Goal: Browse casually

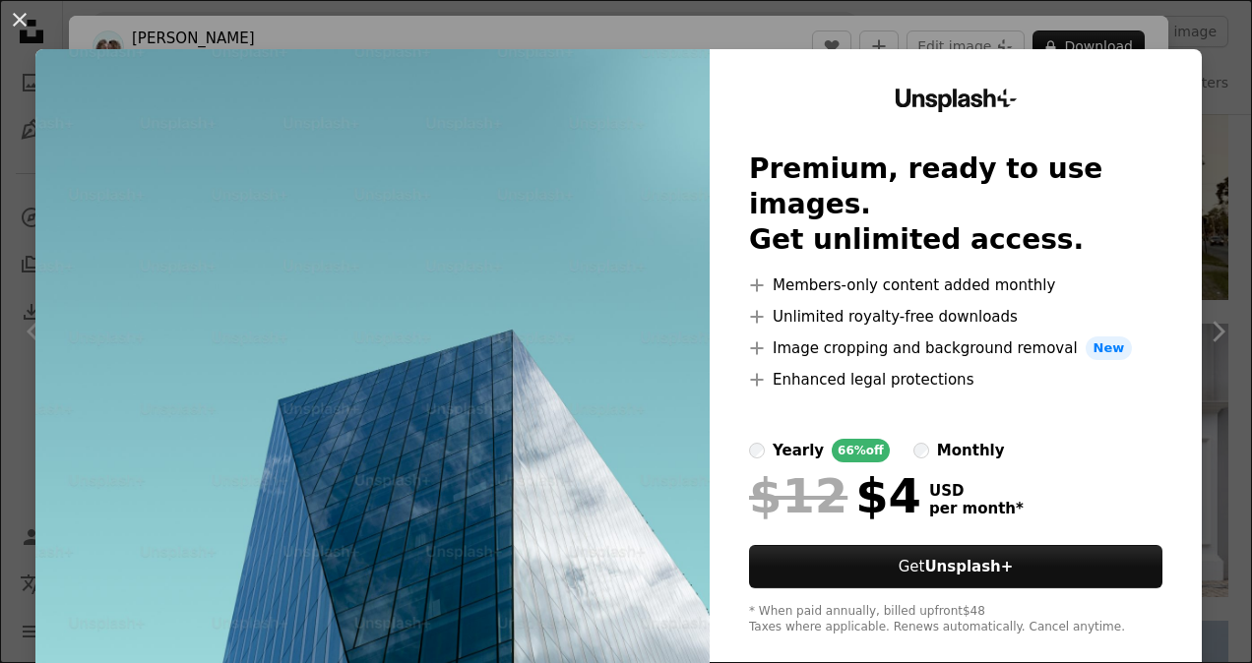
scroll to position [28, 0]
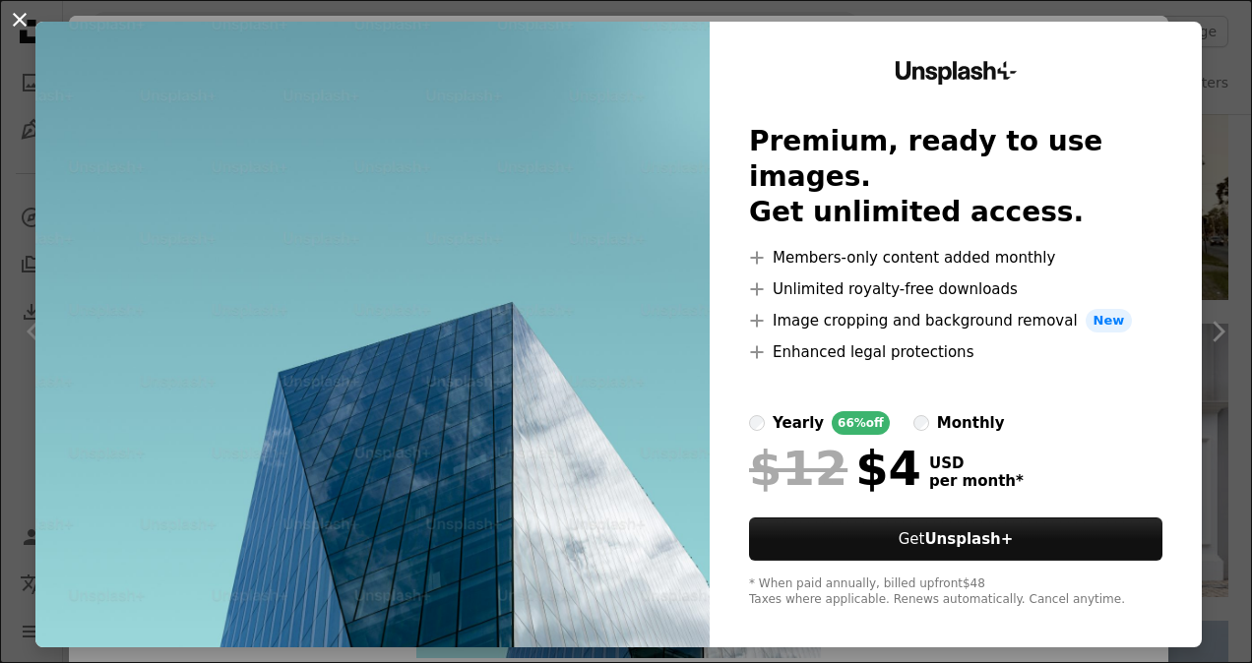
click at [28, 18] on button "An X shape" at bounding box center [20, 20] width 24 height 24
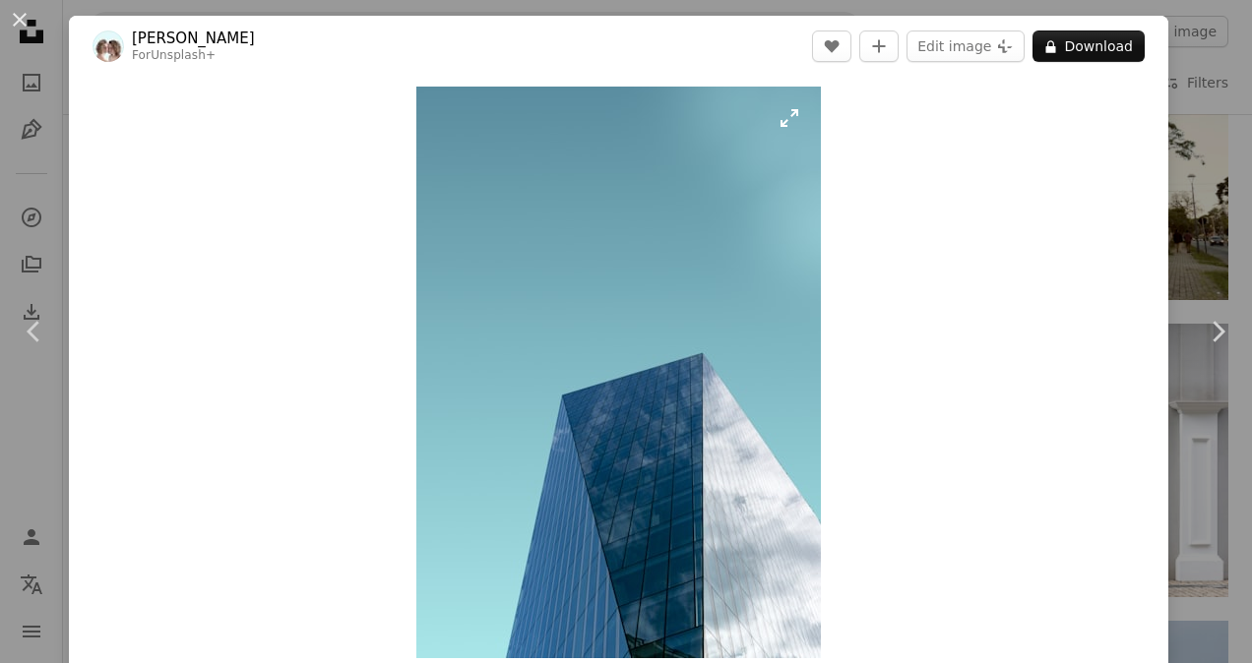
click at [731, 326] on img "Zoom in on this image" at bounding box center [618, 373] width 405 height 572
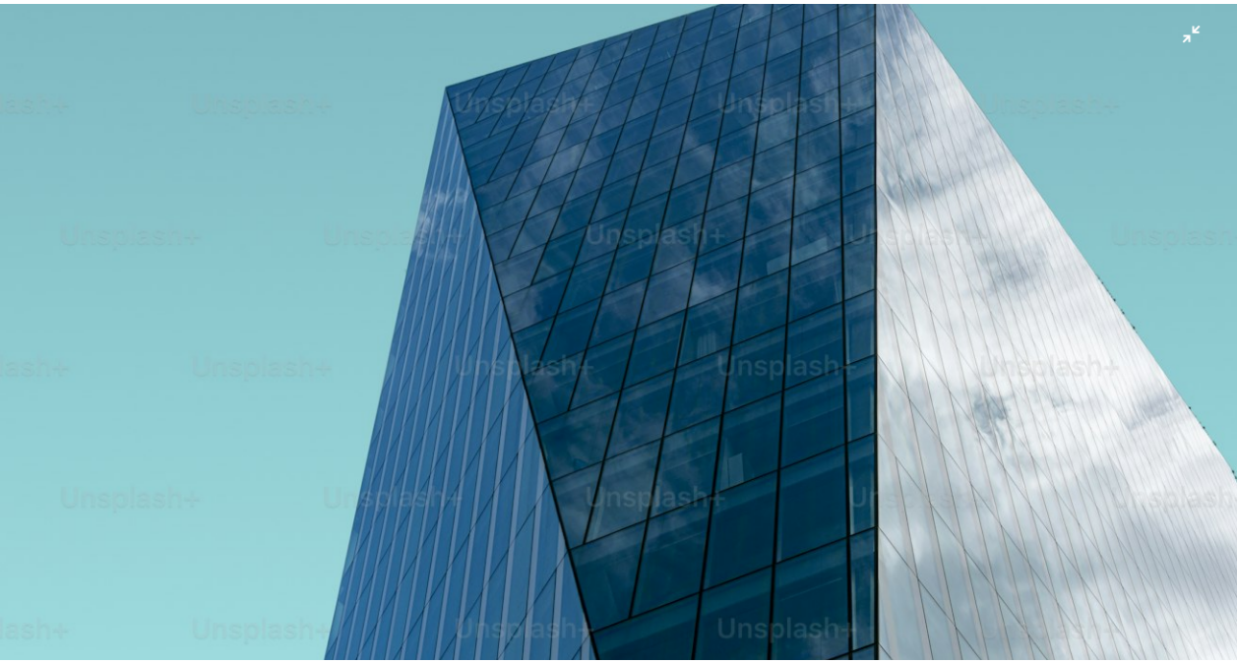
scroll to position [1065, 0]
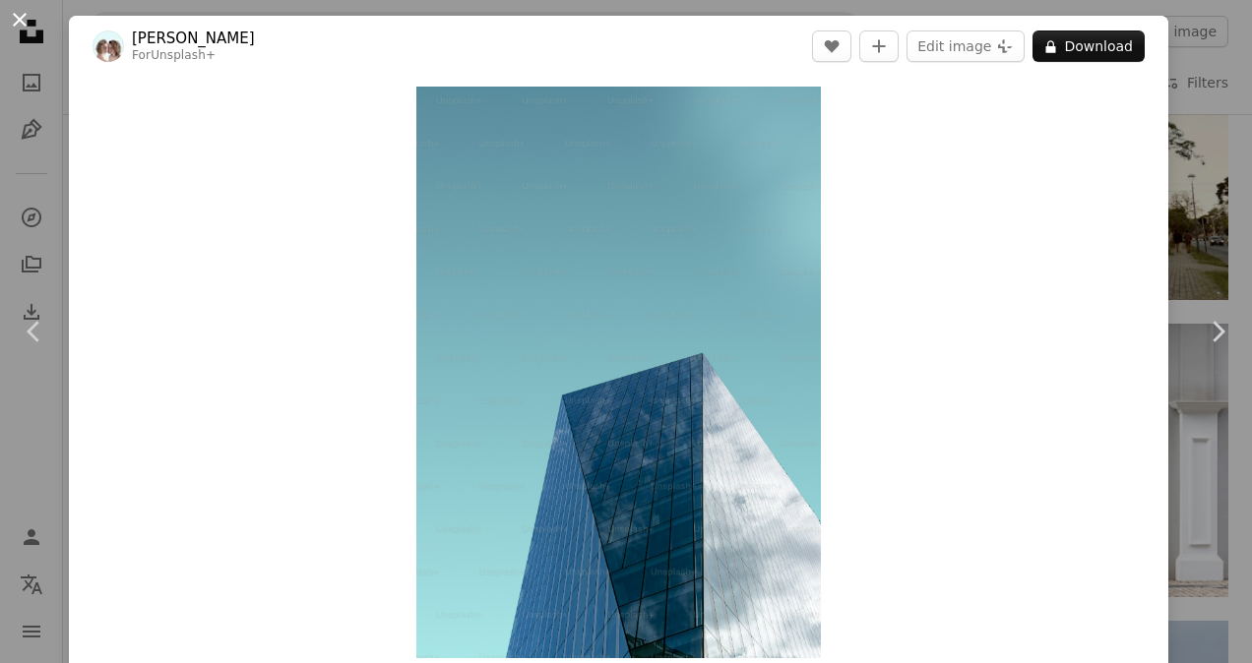
click at [19, 18] on button "An X shape" at bounding box center [20, 20] width 24 height 24
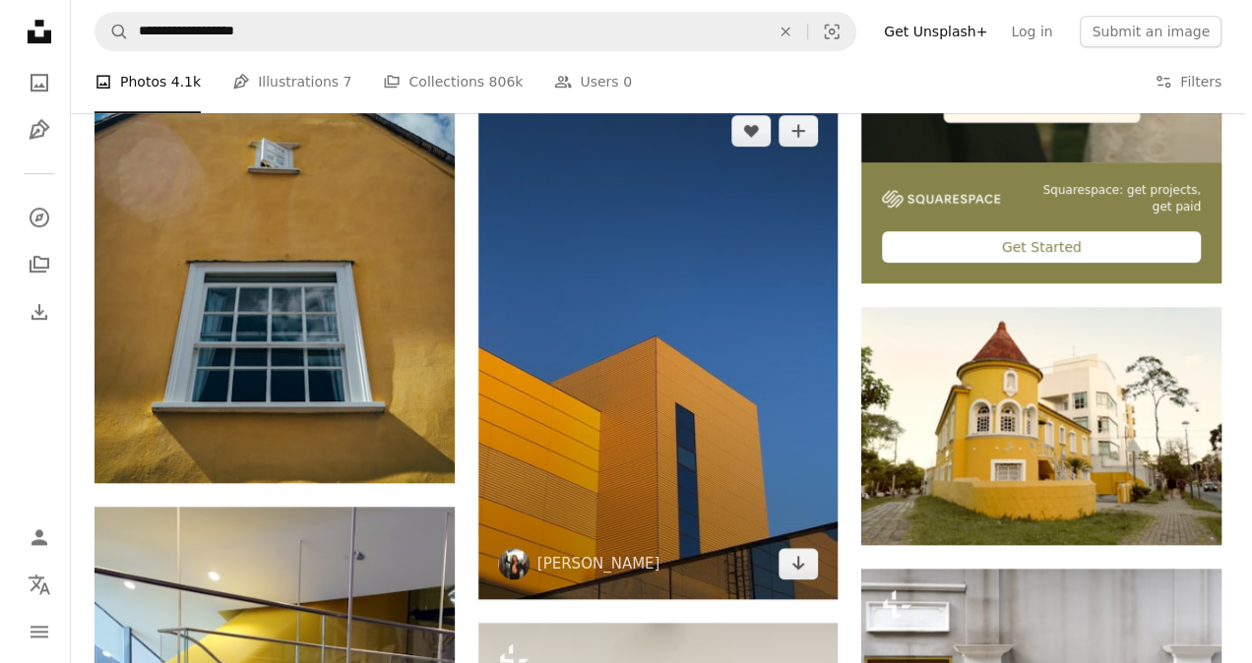
scroll to position [685, 0]
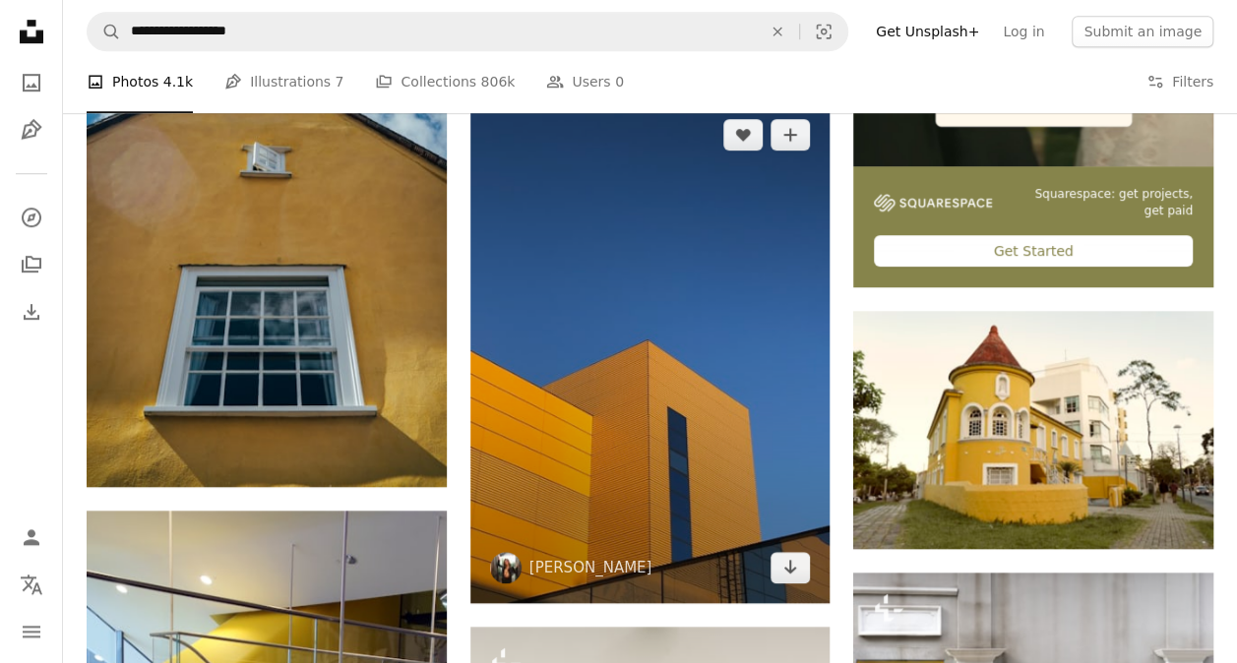
click at [629, 458] on img at bounding box center [650, 351] width 360 height 504
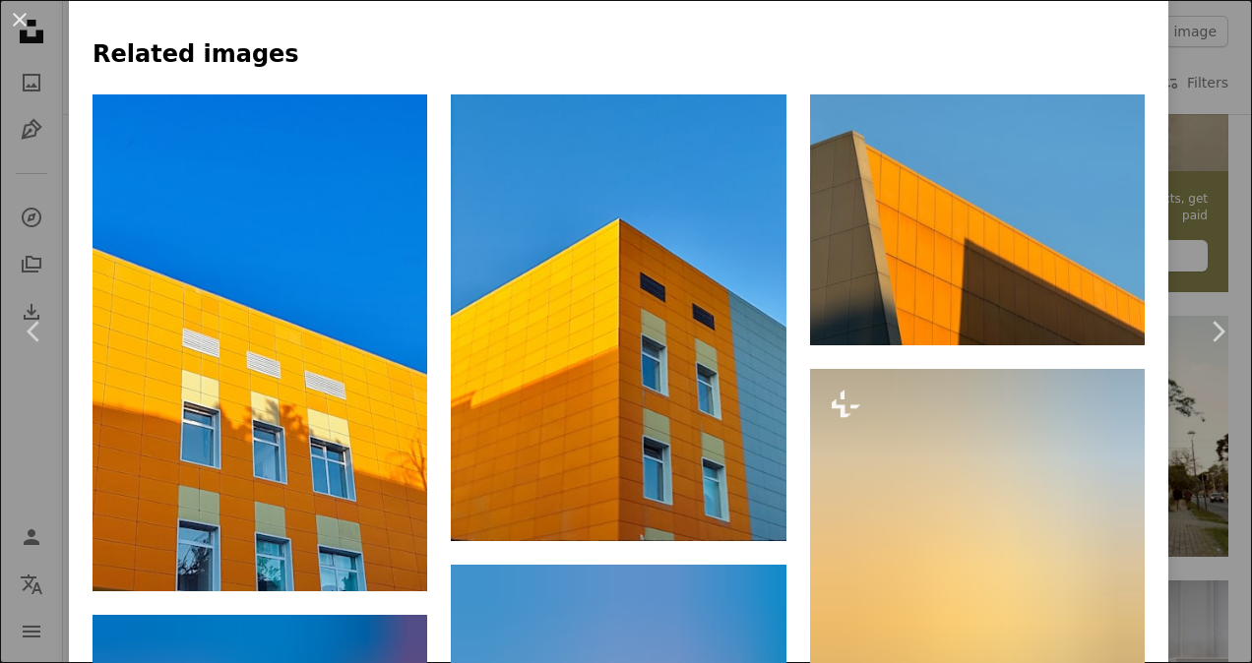
scroll to position [1272, 0]
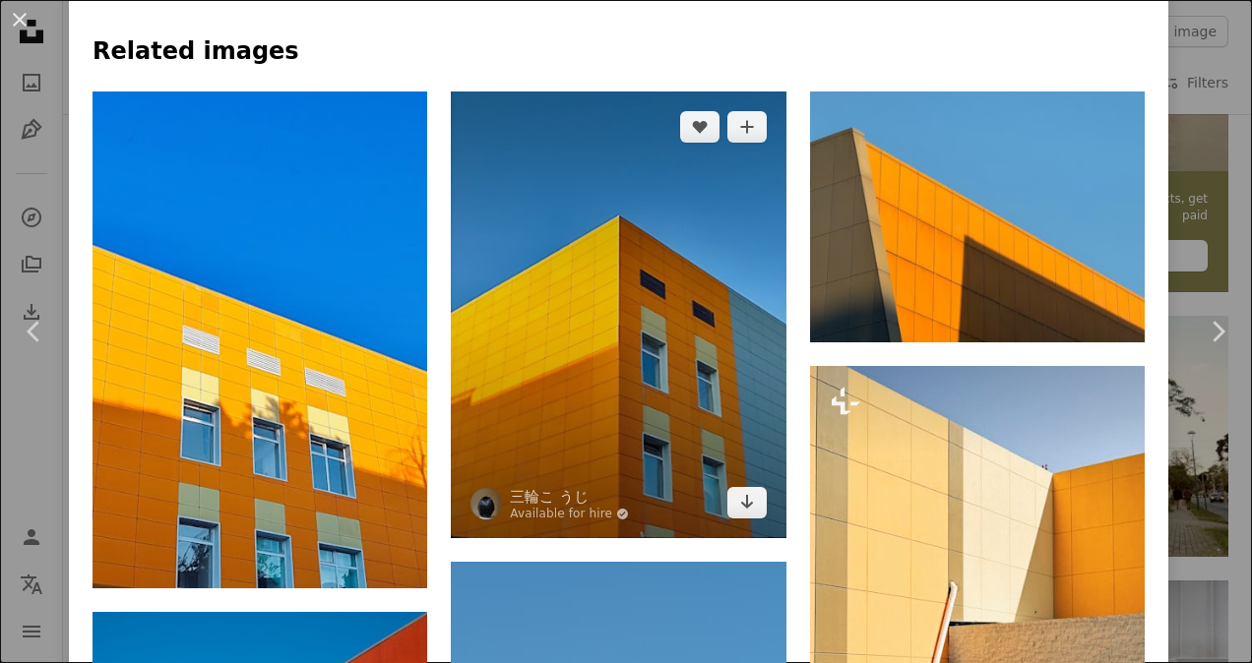
click at [626, 392] on img at bounding box center [618, 315] width 335 height 446
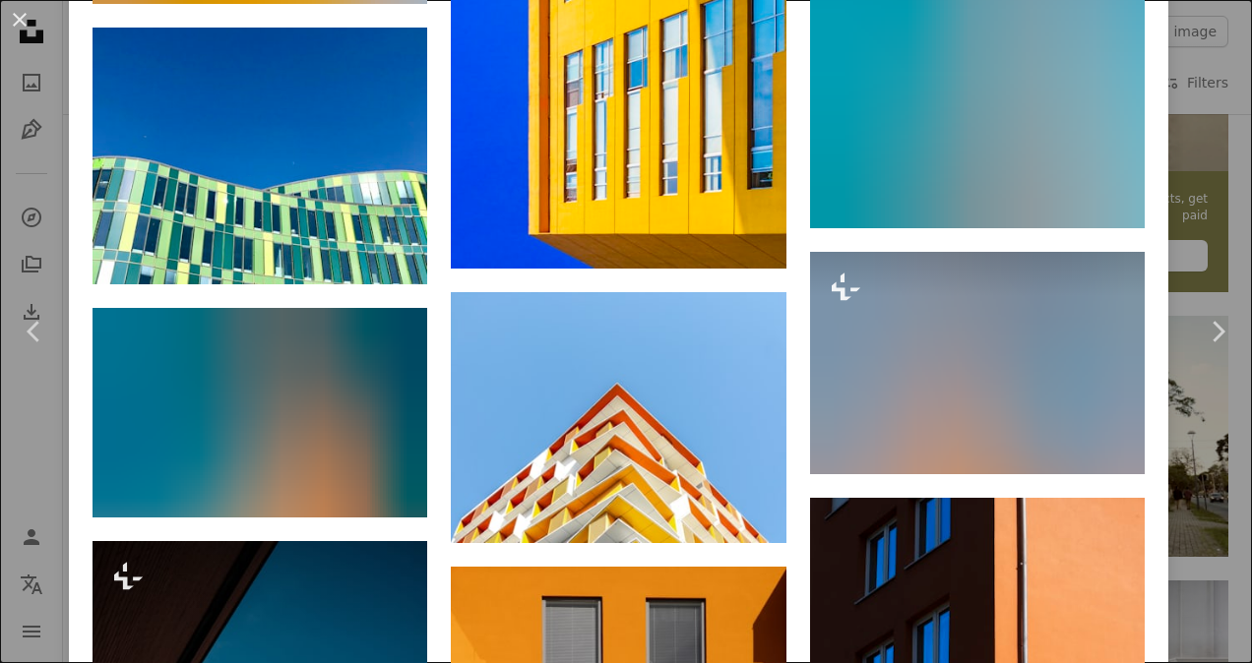
scroll to position [2669, 0]
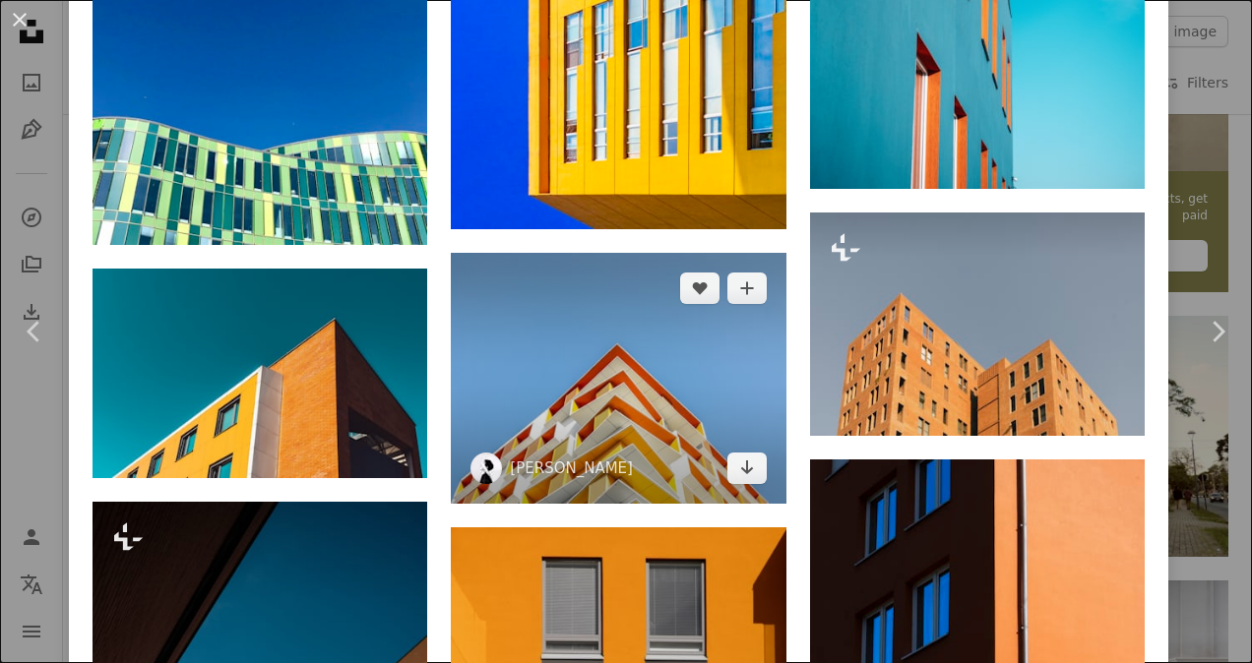
click at [601, 418] on img at bounding box center [618, 378] width 335 height 251
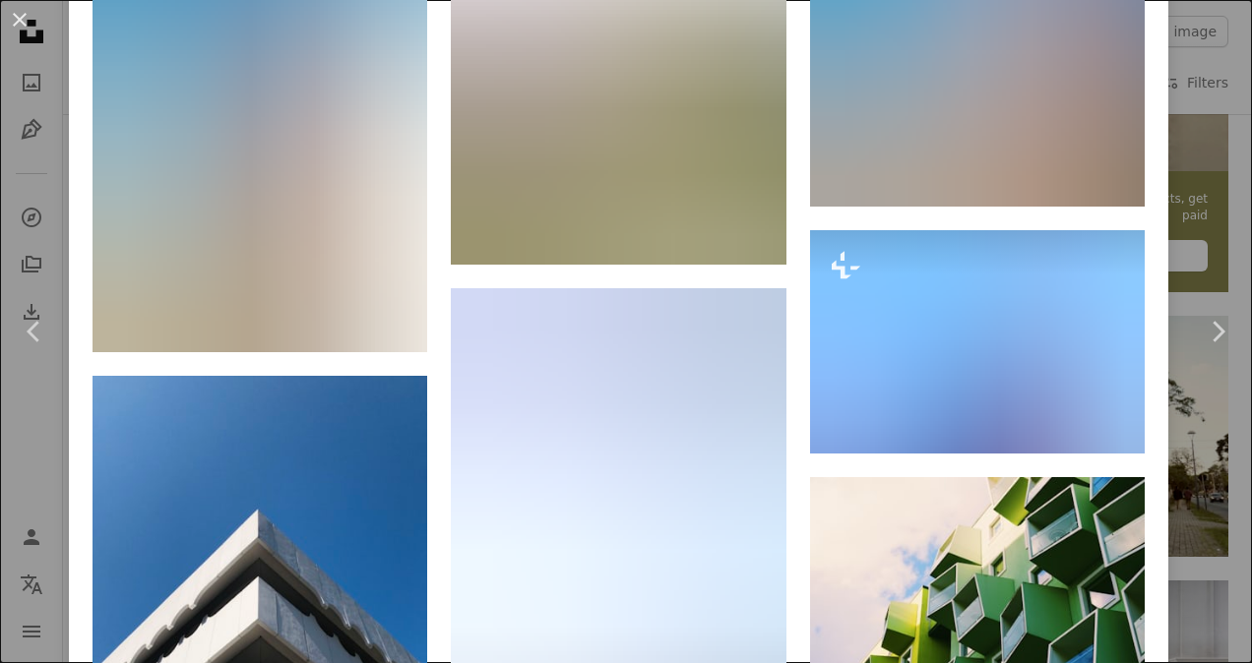
scroll to position [13624, 0]
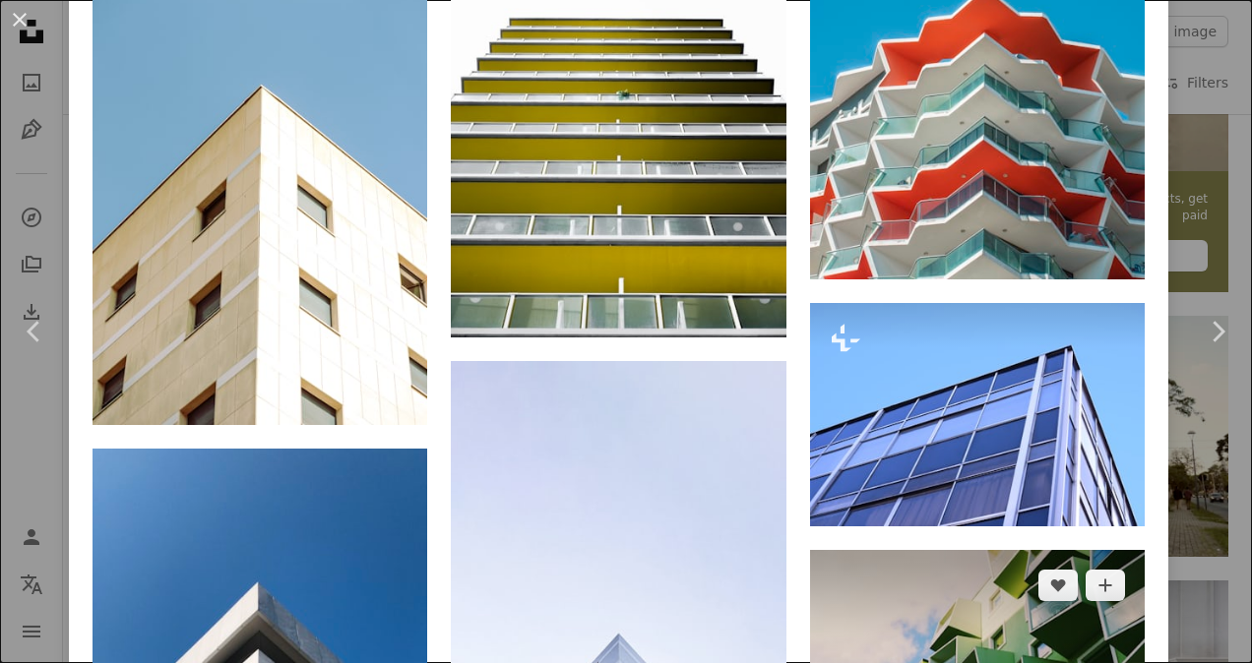
click at [1018, 550] on img at bounding box center [977, 661] width 335 height 222
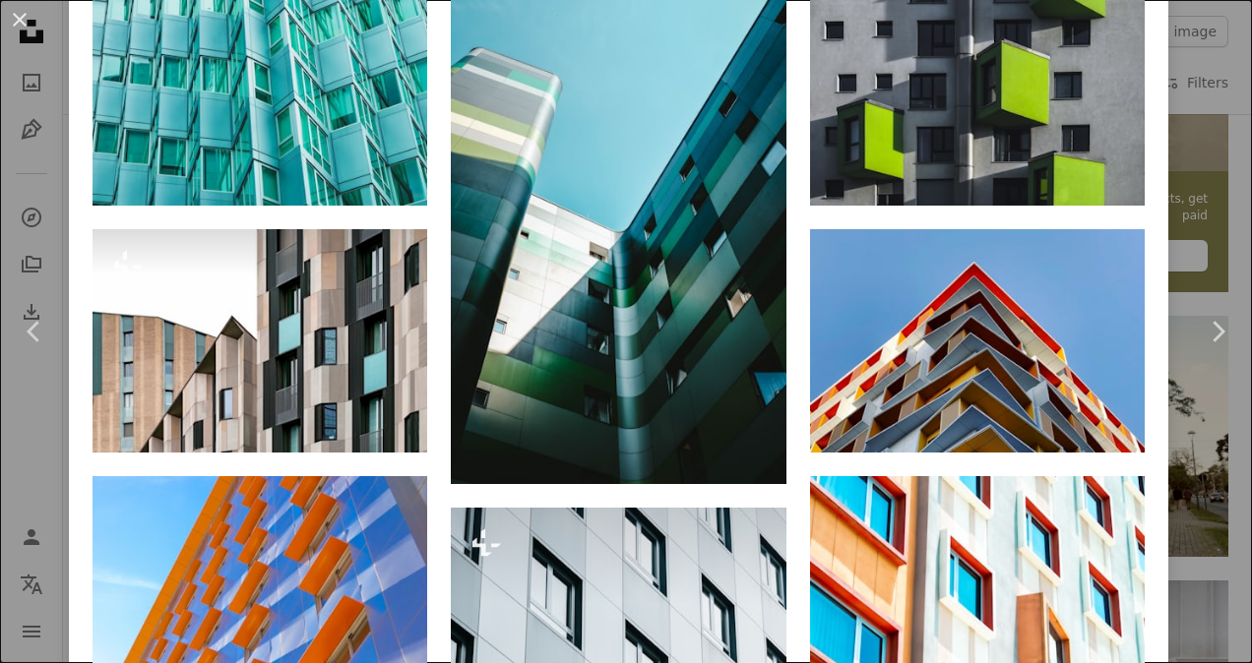
scroll to position [1278, 0]
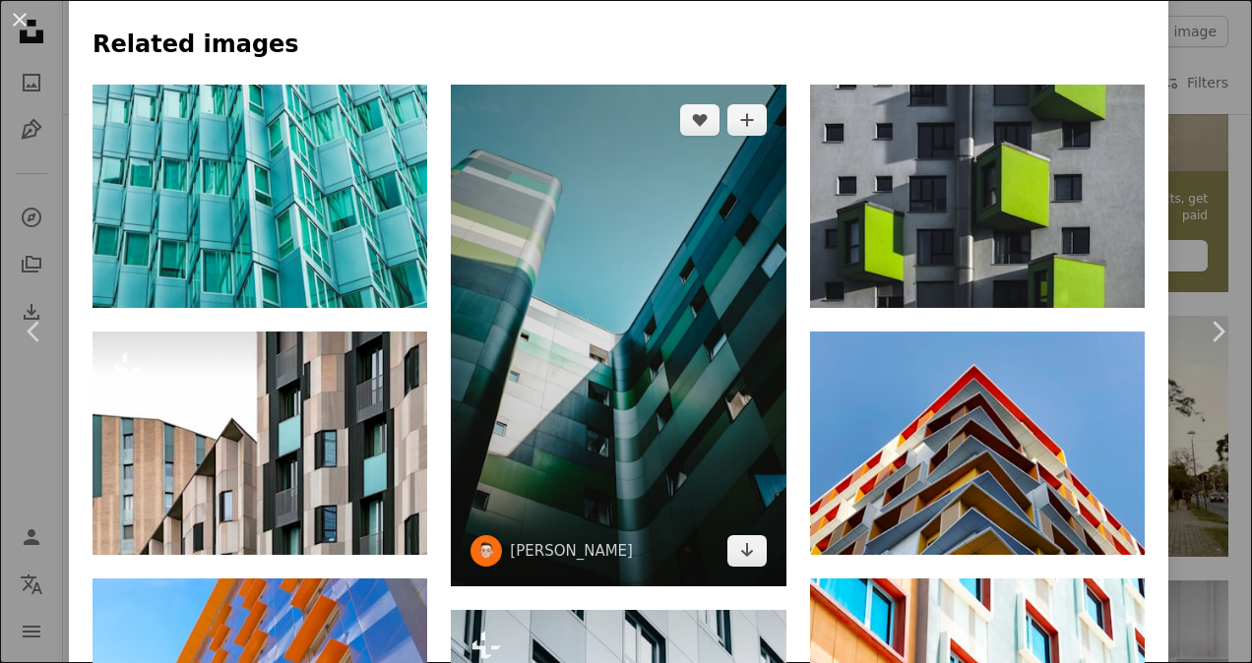
click at [543, 346] on img at bounding box center [618, 336] width 335 height 502
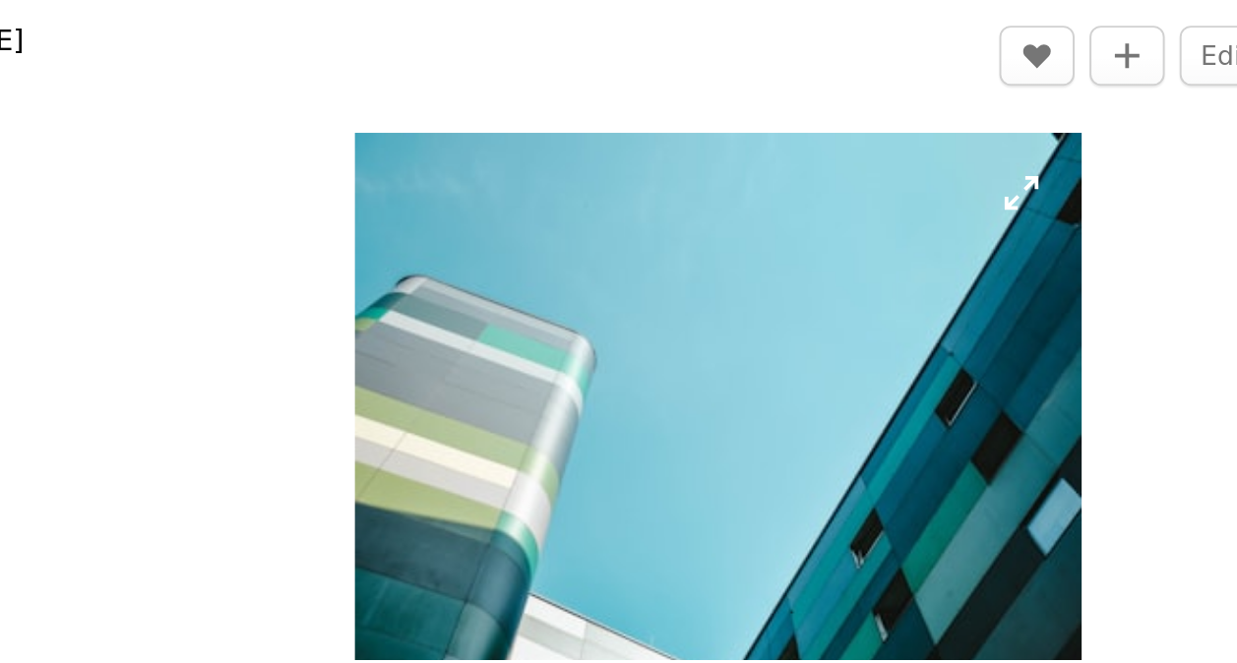
scroll to position [685, 0]
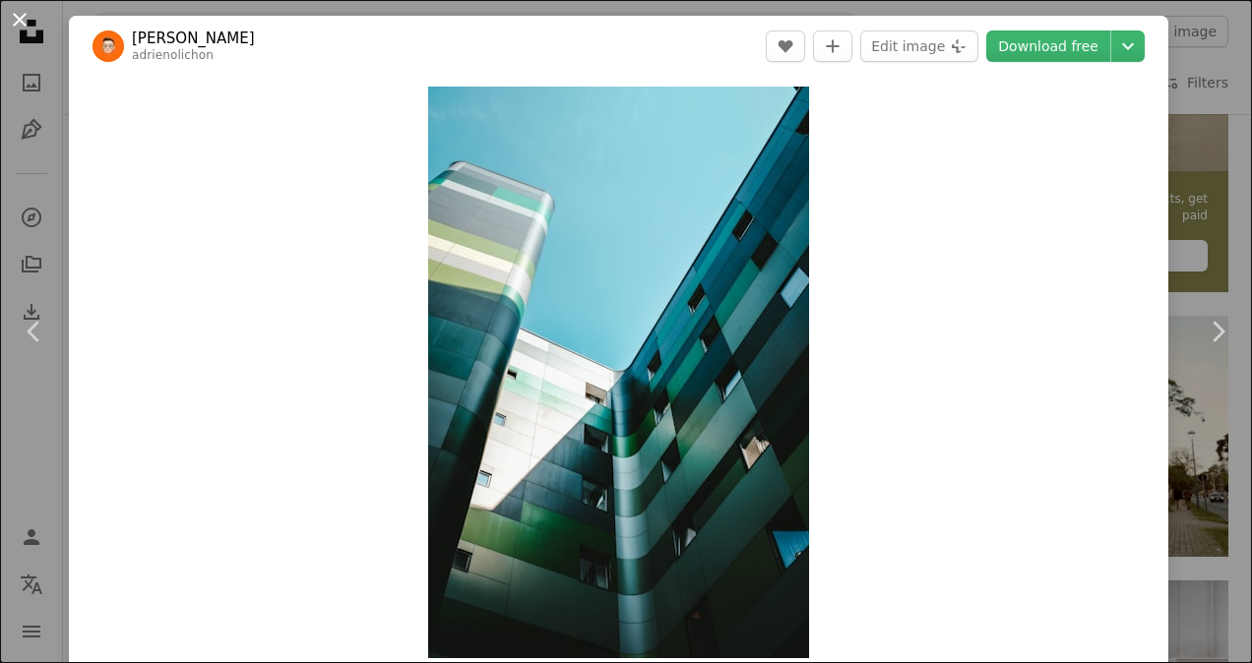
click at [26, 17] on button "An X shape" at bounding box center [20, 20] width 24 height 24
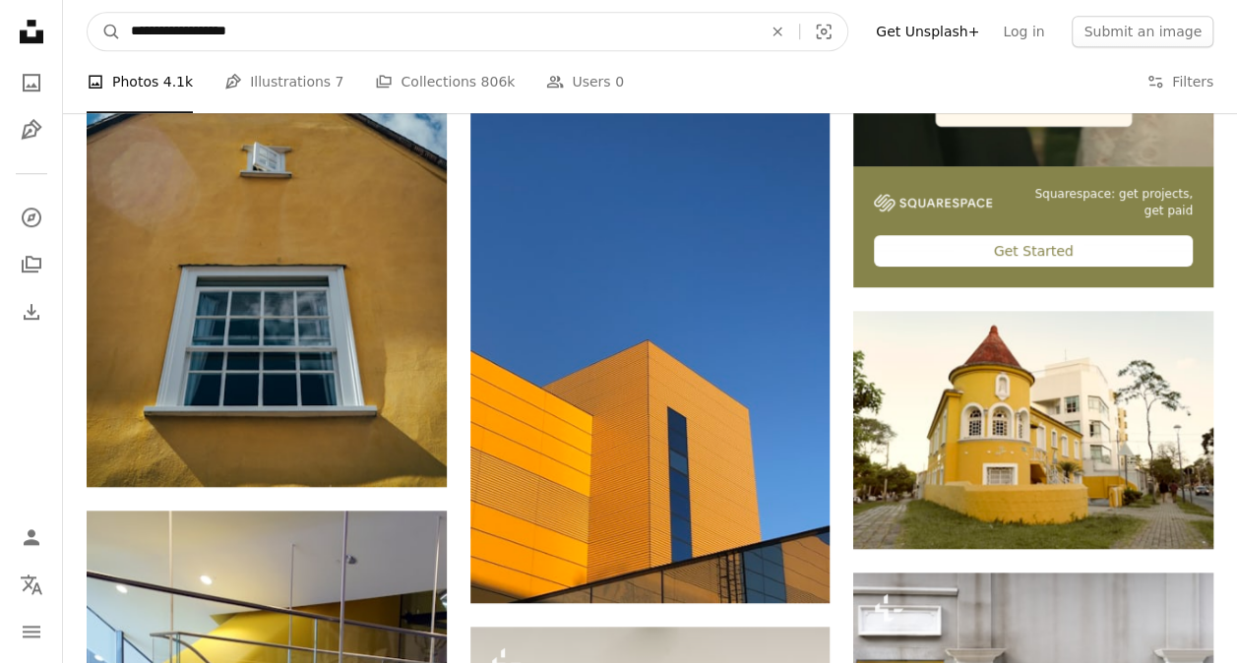
drag, startPoint x: 254, startPoint y: 31, endPoint x: 206, endPoint y: 32, distance: 48.3
click at [206, 32] on input "**********" at bounding box center [438, 31] width 635 height 37
type input "**********"
click button "A magnifying glass" at bounding box center [104, 31] width 33 height 37
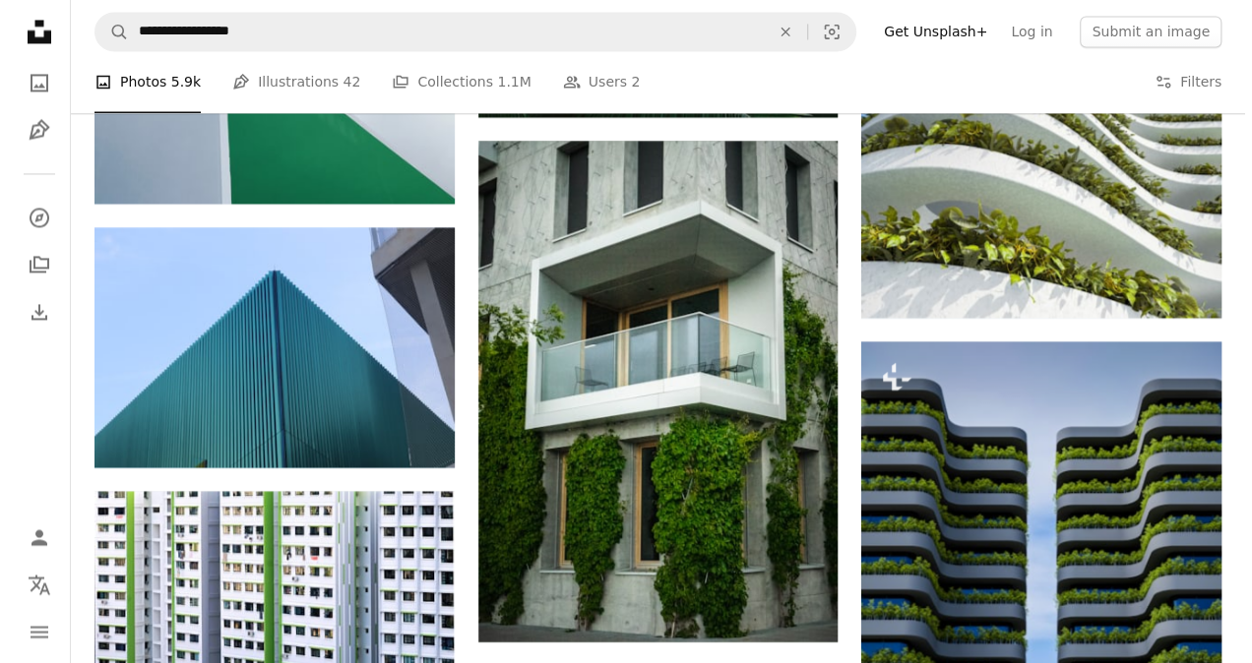
scroll to position [1636, 0]
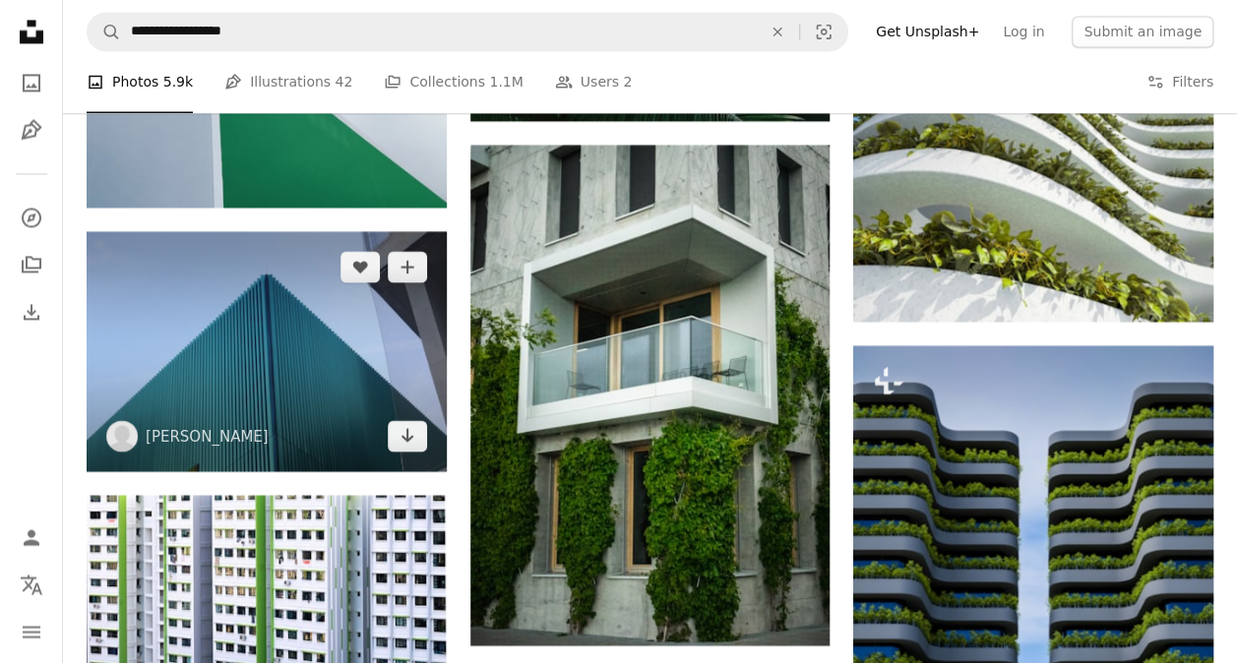
click at [257, 333] on img at bounding box center [267, 351] width 360 height 240
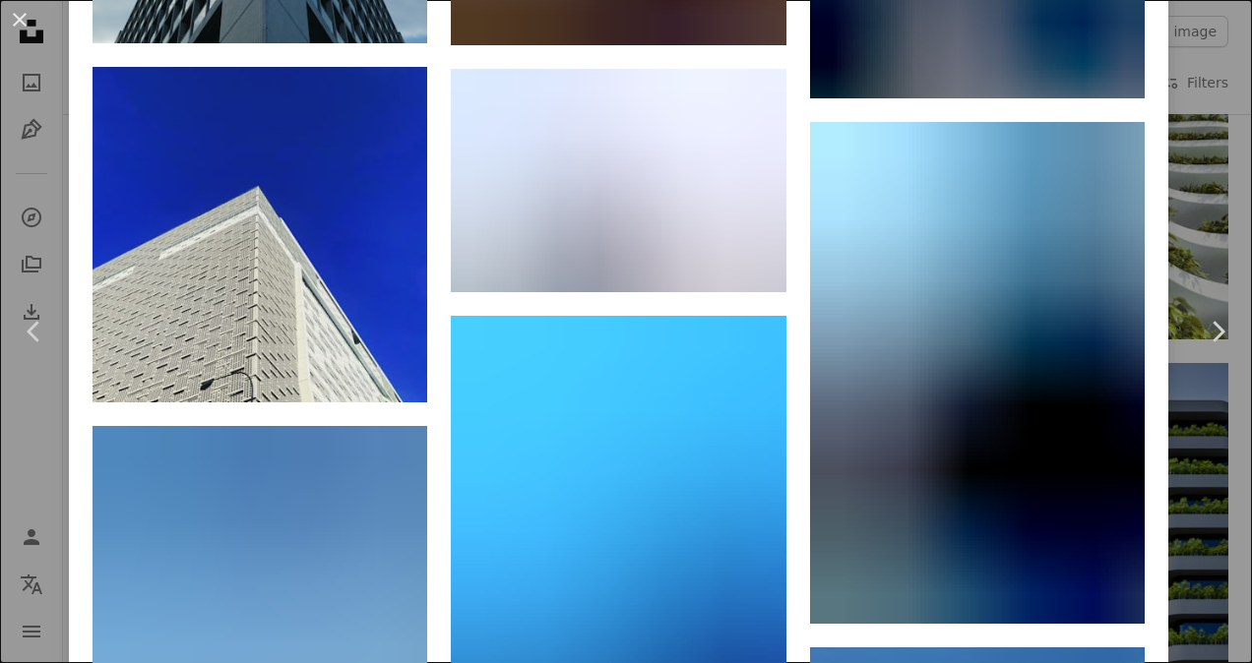
scroll to position [15755, 0]
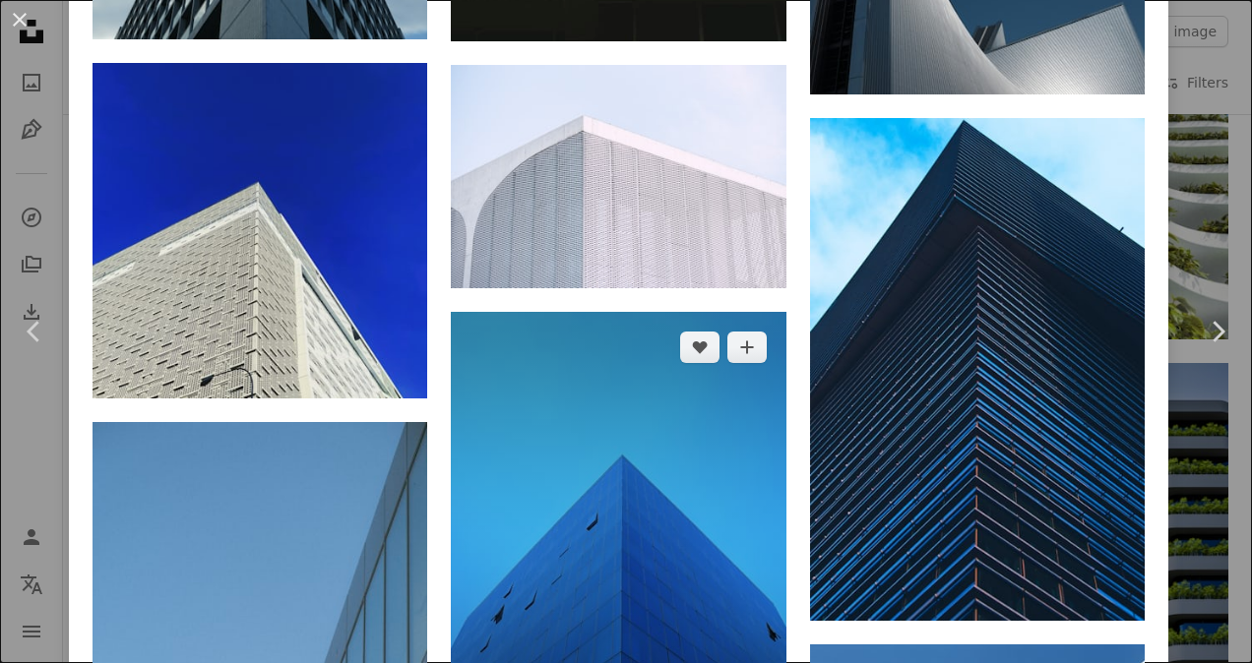
click at [652, 312] on img at bounding box center [618, 556] width 335 height 488
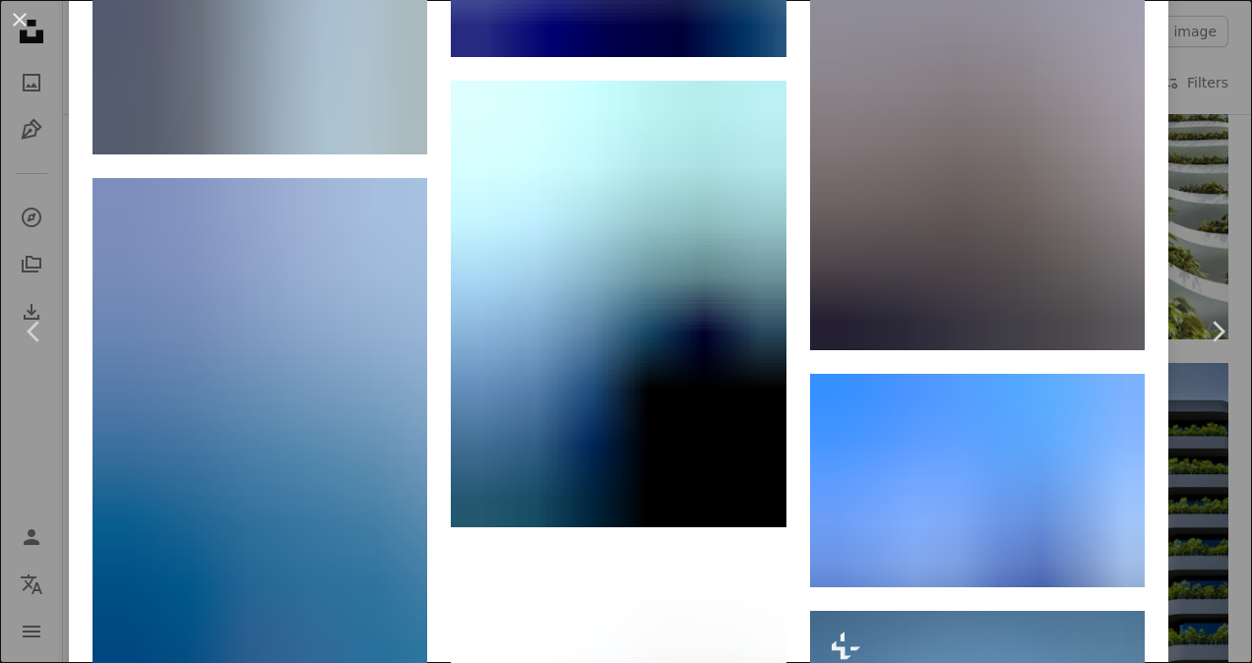
scroll to position [12527, 0]
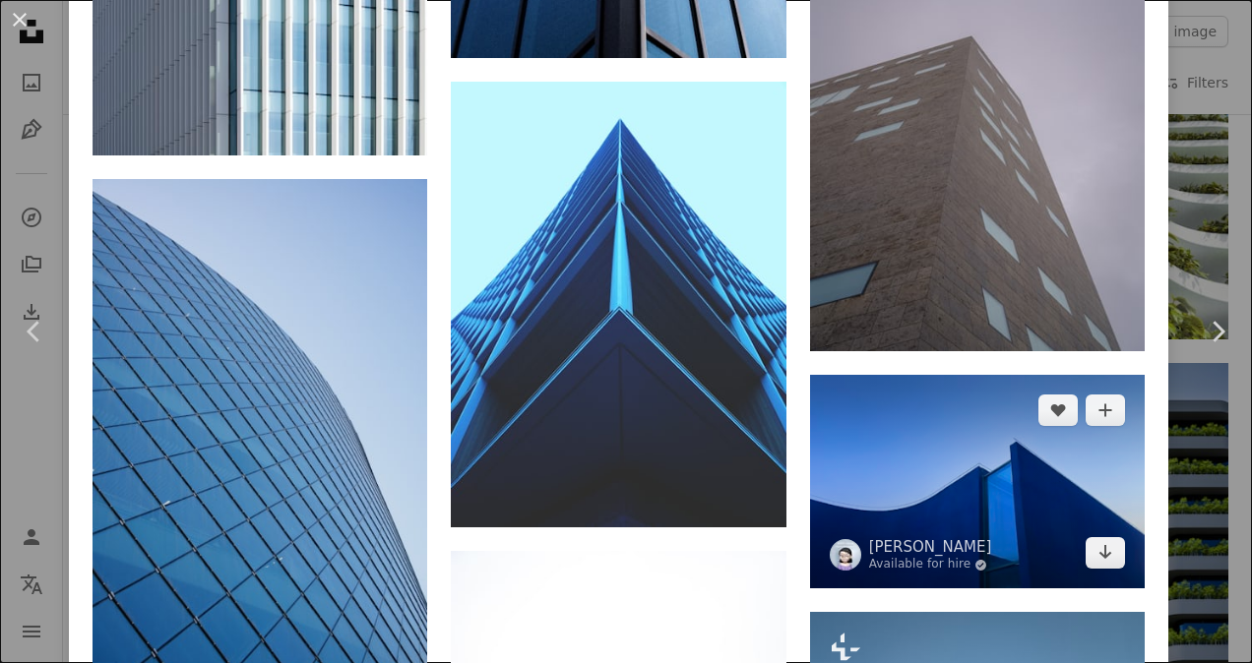
click at [1007, 375] on img at bounding box center [977, 482] width 335 height 214
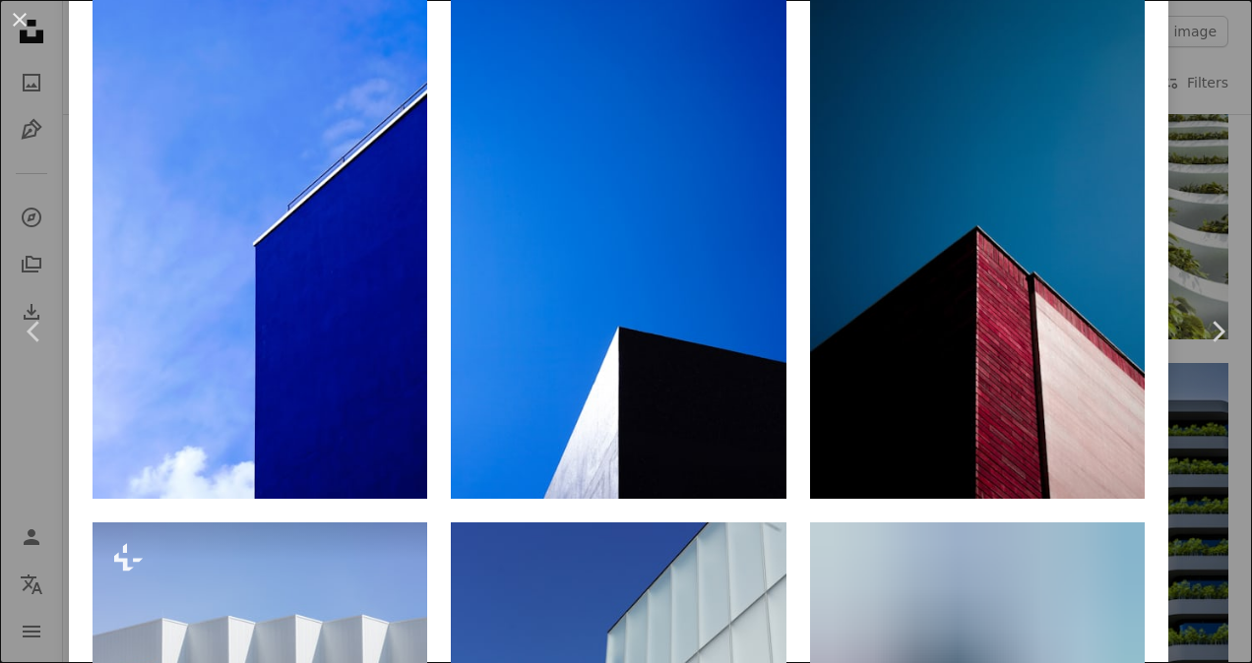
scroll to position [1396, 0]
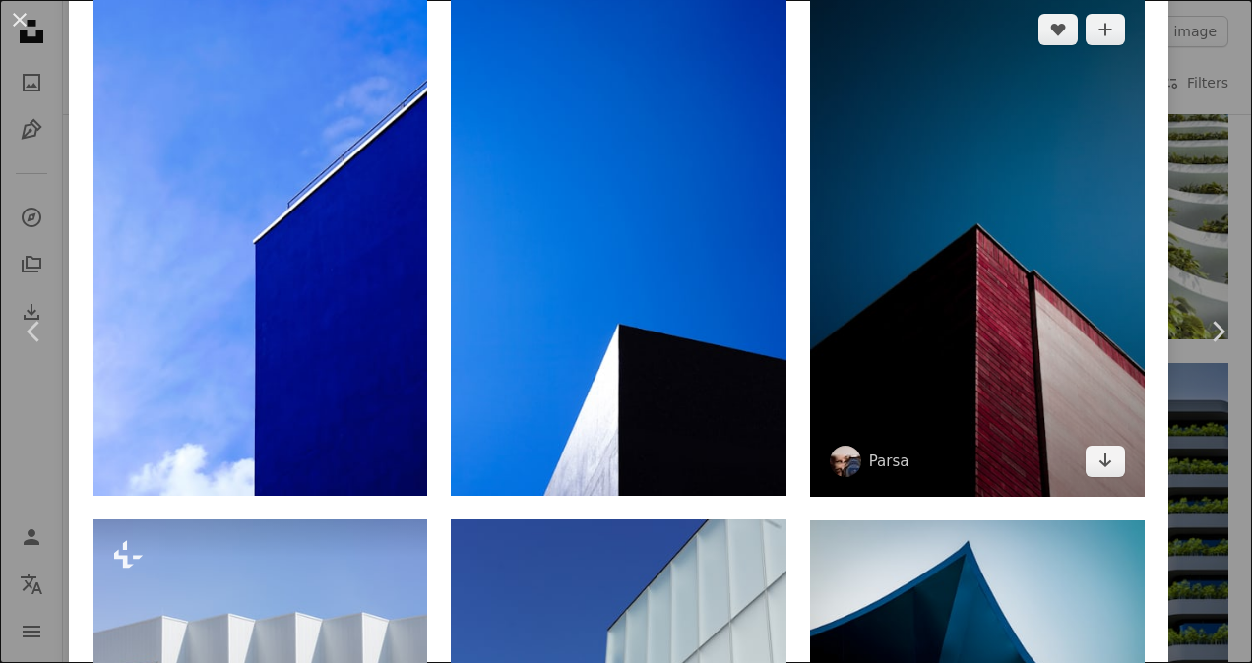
click at [1018, 411] on img at bounding box center [977, 245] width 335 height 503
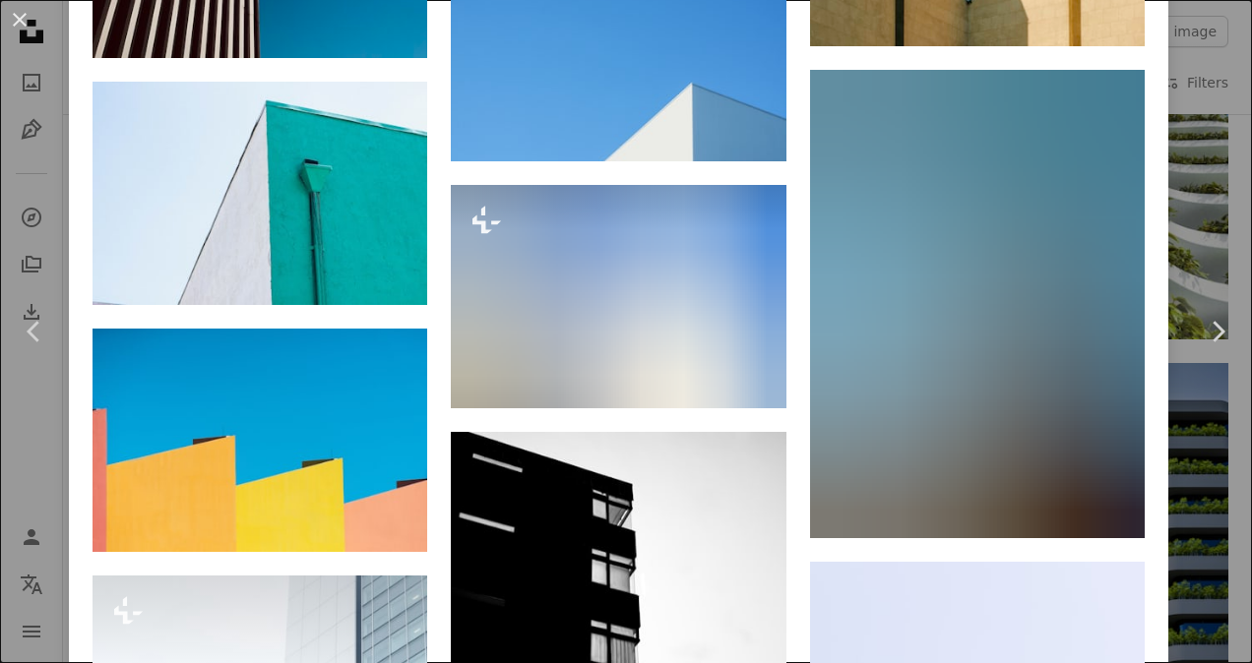
scroll to position [14075, 0]
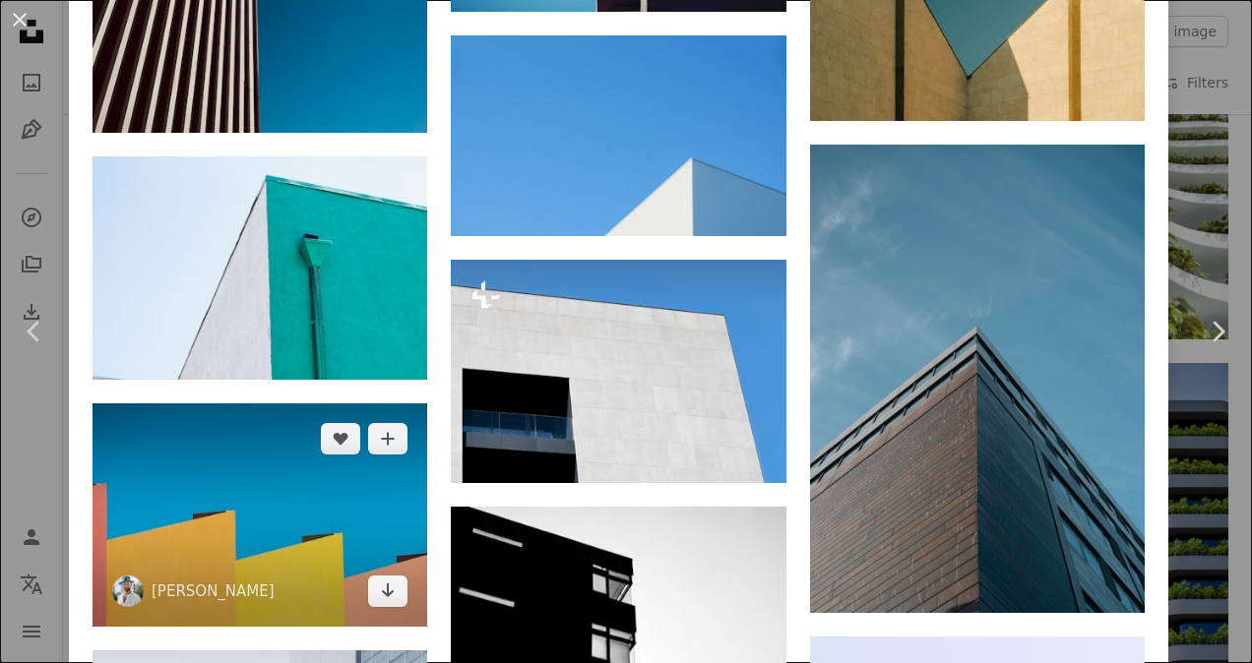
click at [258, 404] on img at bounding box center [260, 515] width 335 height 223
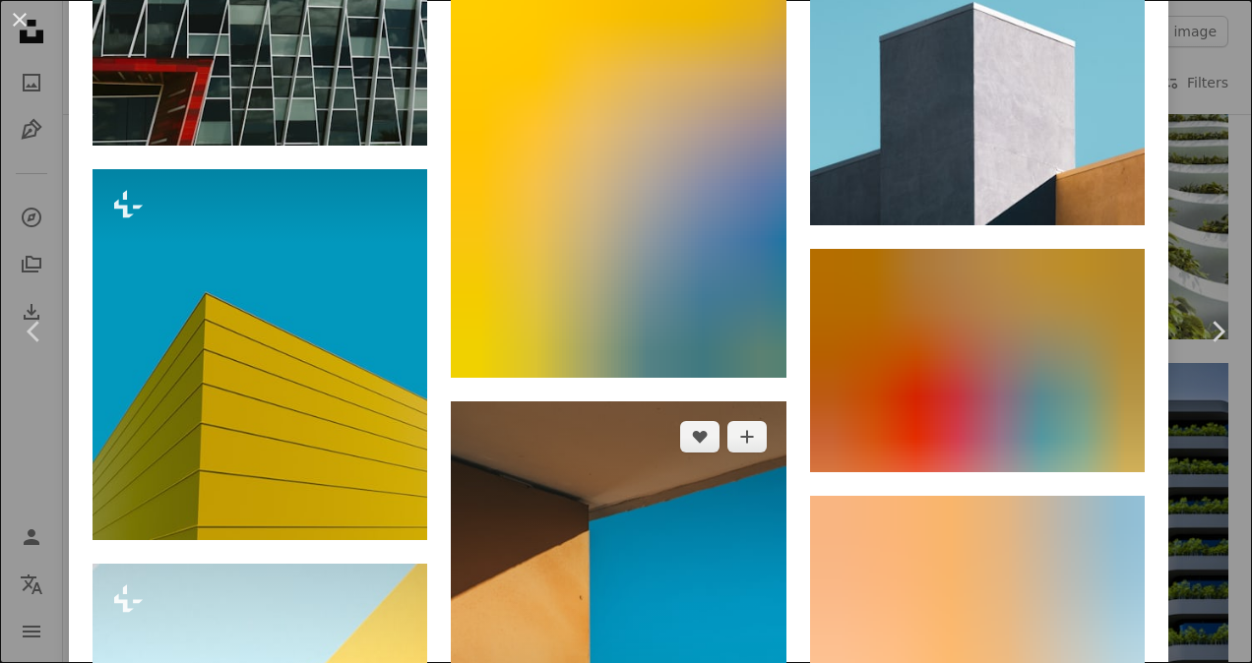
scroll to position [4320, 0]
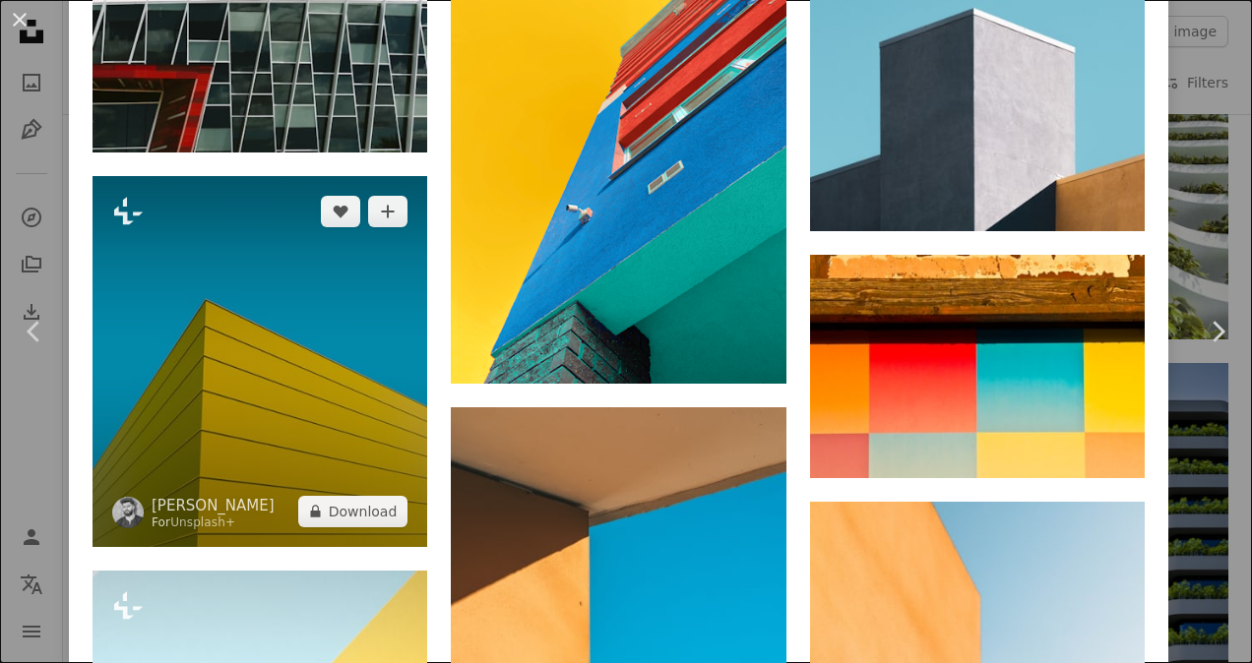
click at [264, 391] on img at bounding box center [260, 361] width 335 height 371
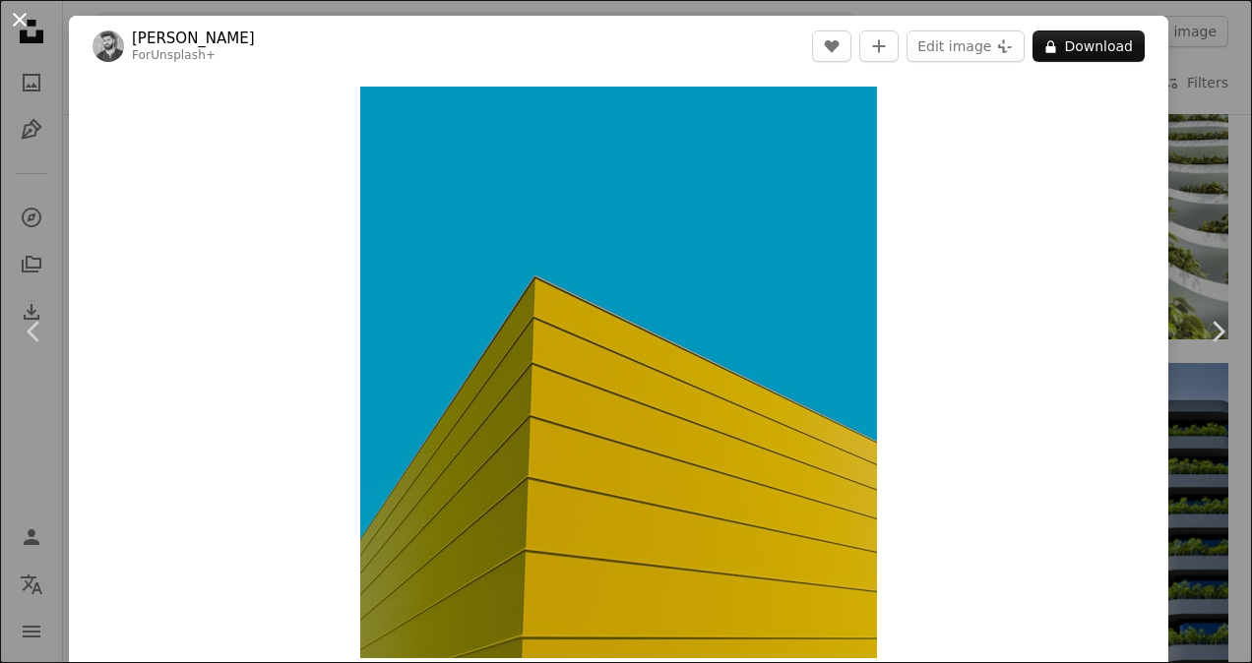
click at [16, 17] on button "An X shape" at bounding box center [20, 20] width 24 height 24
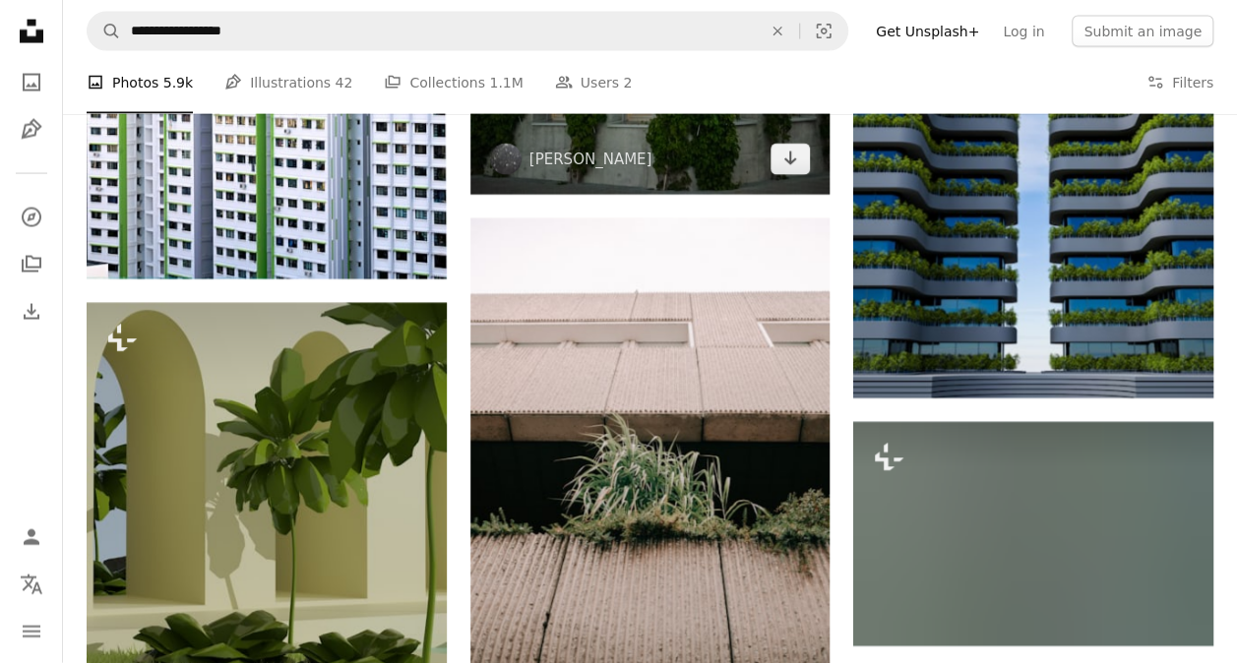
scroll to position [2100, 0]
